Goal: Communication & Community: Ask a question

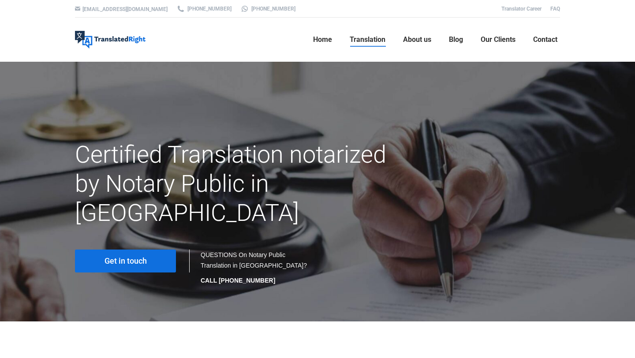
click at [116, 257] on span "Get in touch" at bounding box center [126, 261] width 42 height 9
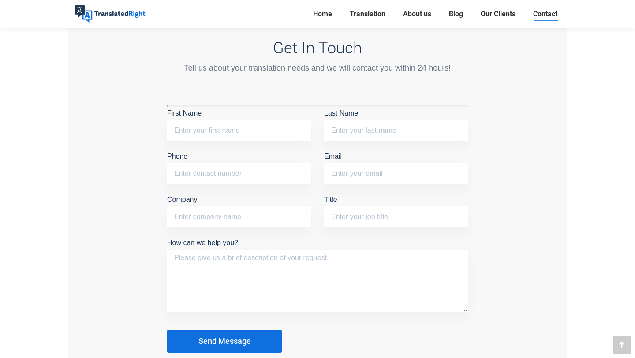
scroll to position [700, 0]
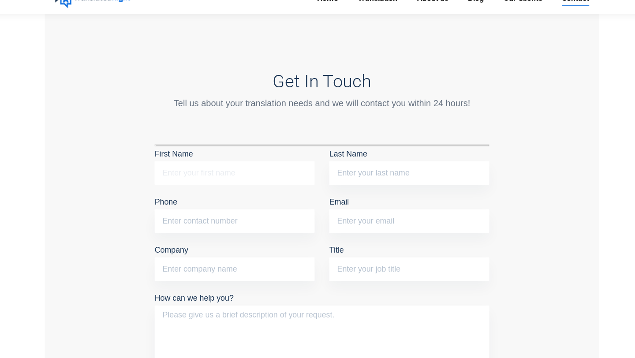
click at [202, 174] on input "First Name" at bounding box center [239, 171] width 144 height 21
type input "[PERSON_NAME]"
type input "96110801"
click at [375, 209] on input "Email" at bounding box center [396, 214] width 144 height 21
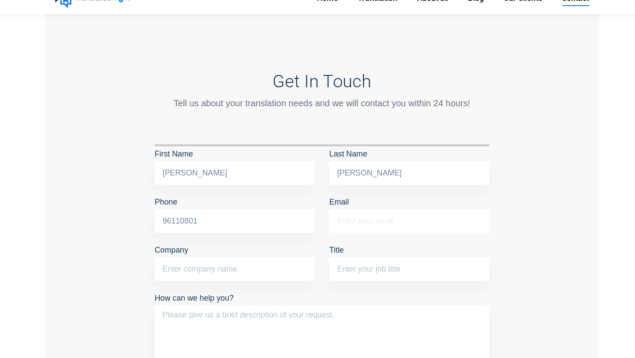
type input "[EMAIL_ADDRESS][DOMAIN_NAME]"
click at [255, 265] on input "Company" at bounding box center [239, 257] width 144 height 21
type input "[GEOGRAPHIC_DATA]"
click at [385, 249] on input "Title" at bounding box center [396, 257] width 144 height 21
type input "Student"
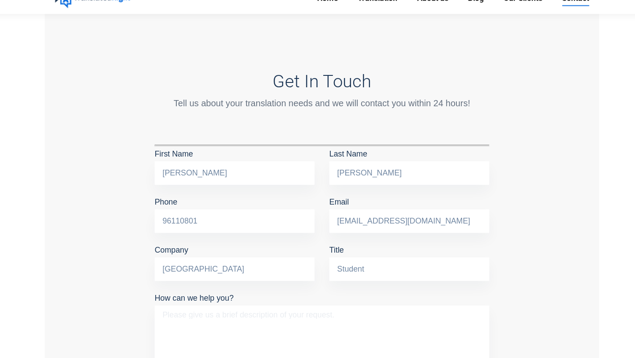
click at [277, 301] on textarea "How can we help you?" at bounding box center [317, 321] width 301 height 63
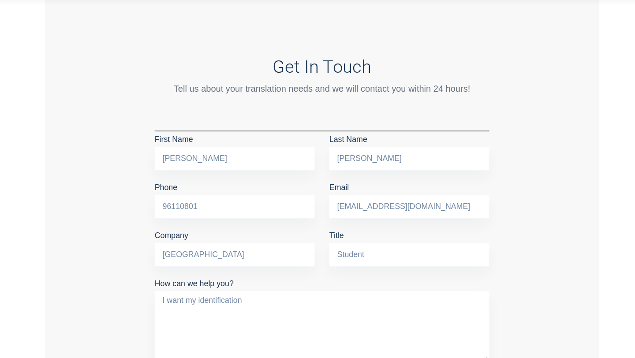
click at [257, 300] on textarea "I want my identification" at bounding box center [317, 321] width 301 height 63
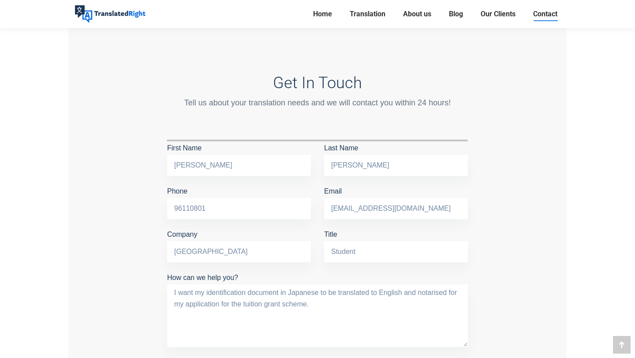
scroll to position [729, 0]
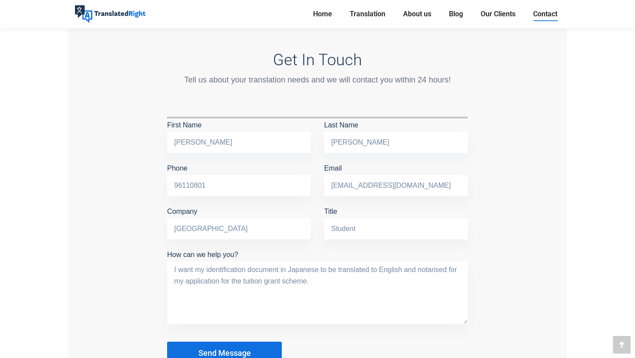
click at [333, 286] on textarea "I want my identification document in Japanese to be translated to English and n…" at bounding box center [317, 293] width 301 height 63
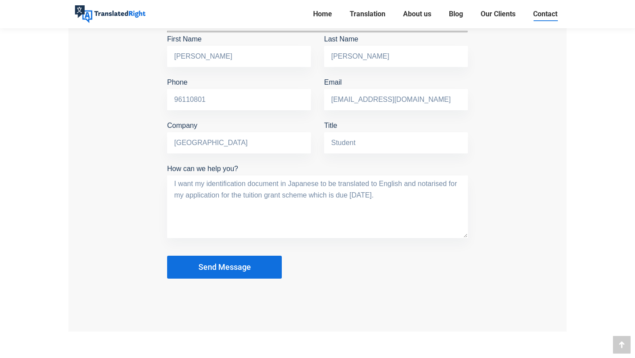
type textarea "I want my identification document in Japanese to be translated to English and n…"
click at [240, 263] on span "Send Message" at bounding box center [224, 267] width 52 height 9
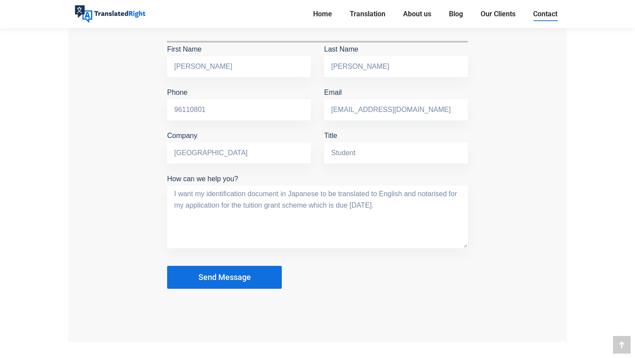
scroll to position [804, 0]
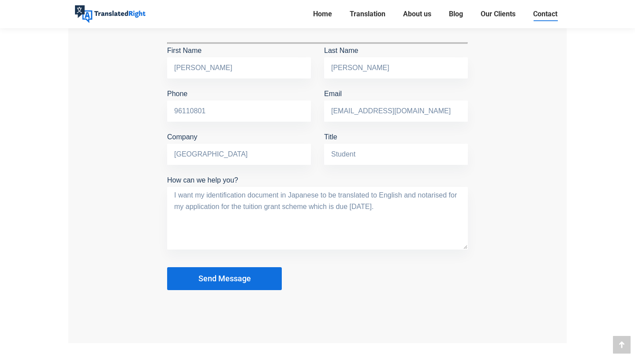
click at [249, 274] on span "Send Message" at bounding box center [224, 278] width 52 height 9
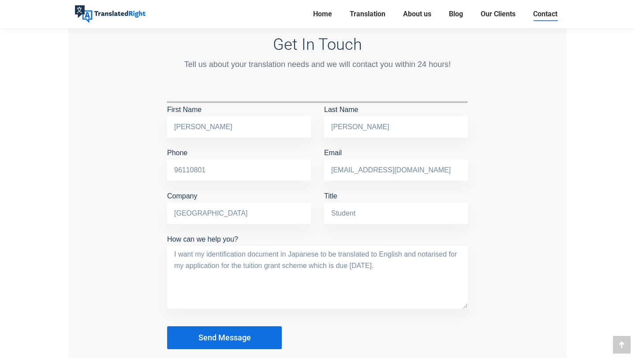
scroll to position [725, 0]
